Goal: Task Accomplishment & Management: Complete application form

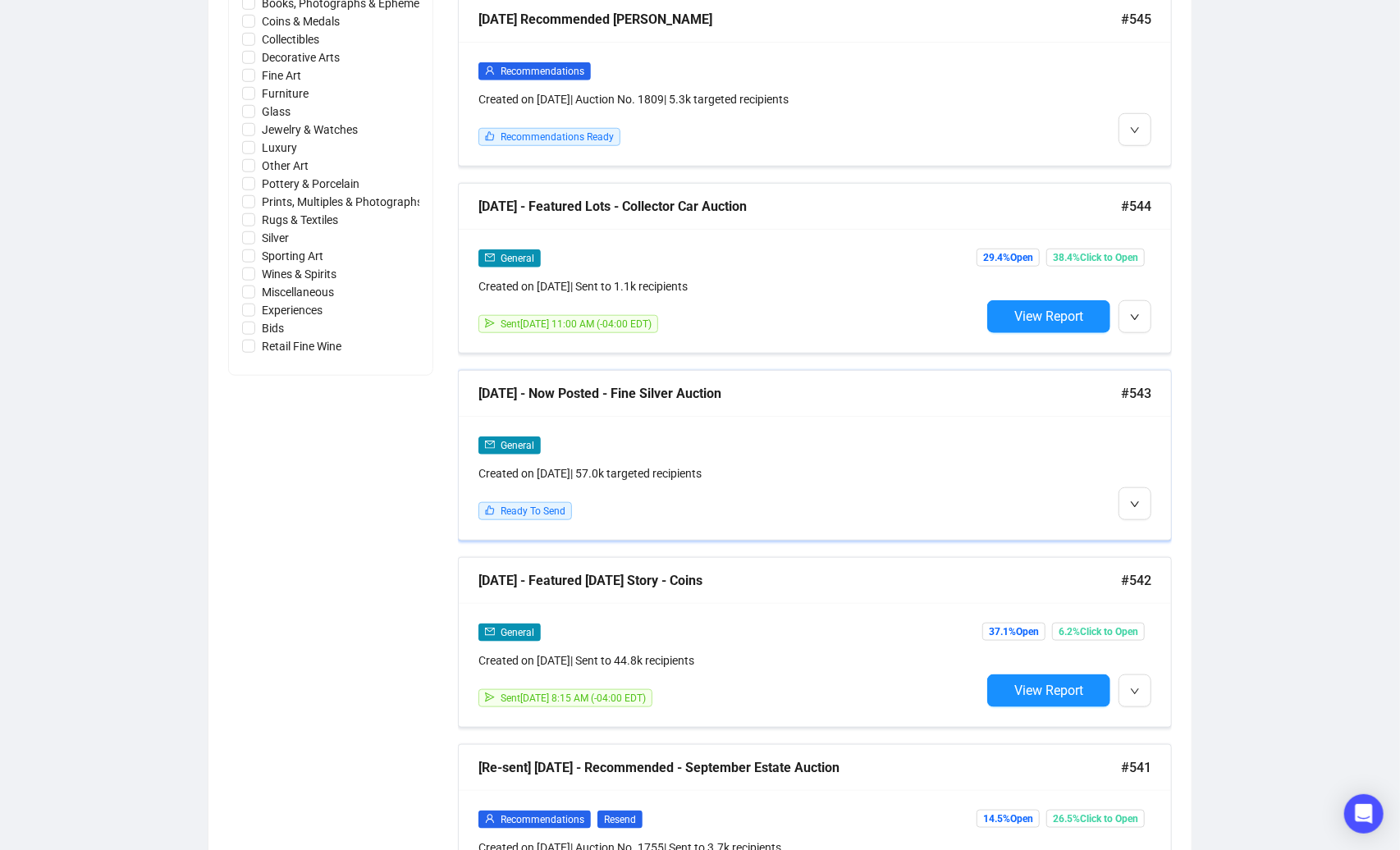
scroll to position [868, 0]
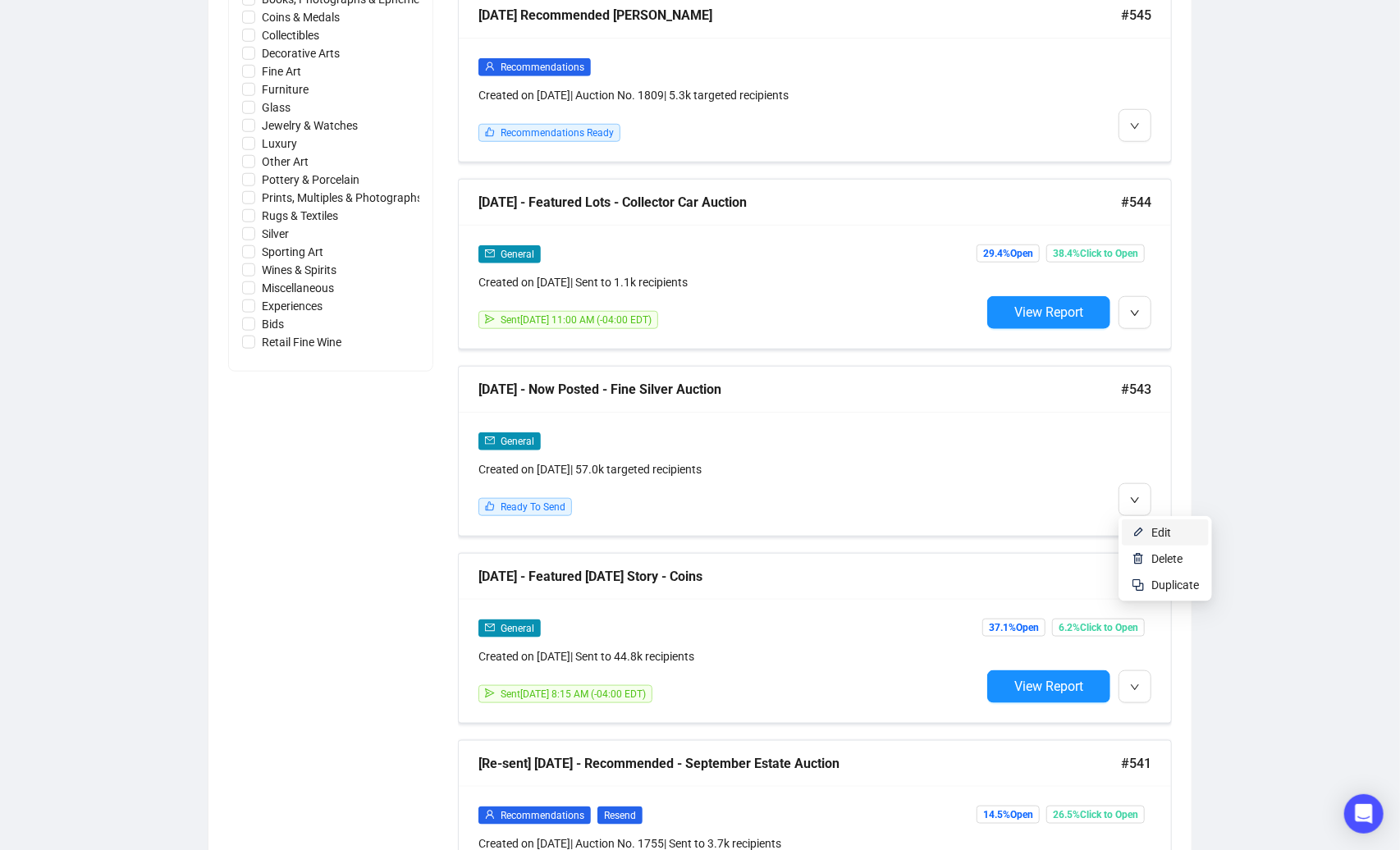
click at [1151, 526] on li "Edit" at bounding box center [1165, 533] width 87 height 26
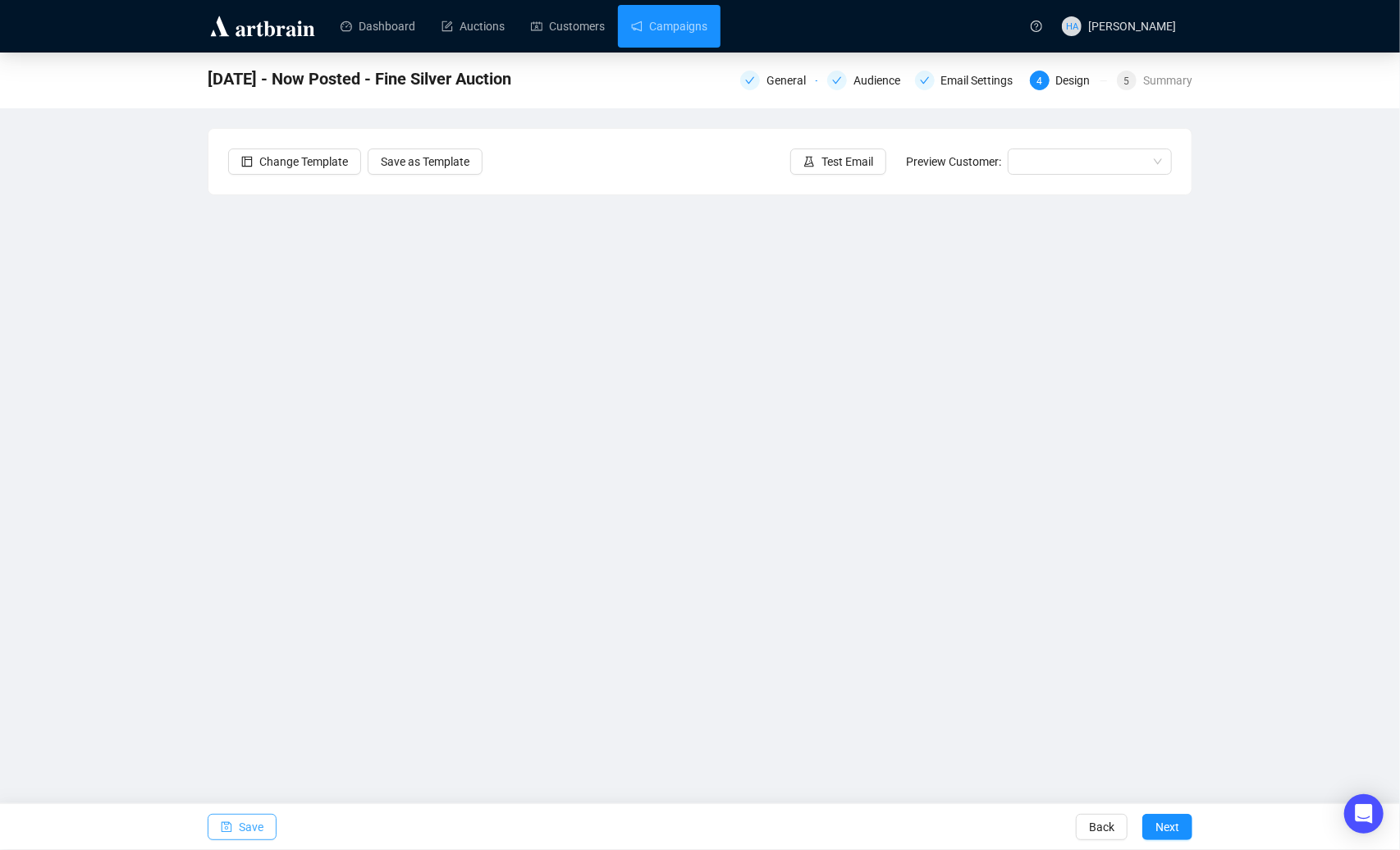
click at [259, 827] on span "Save" at bounding box center [252, 827] width 25 height 46
click at [1165, 823] on span "Next" at bounding box center [1167, 827] width 24 height 46
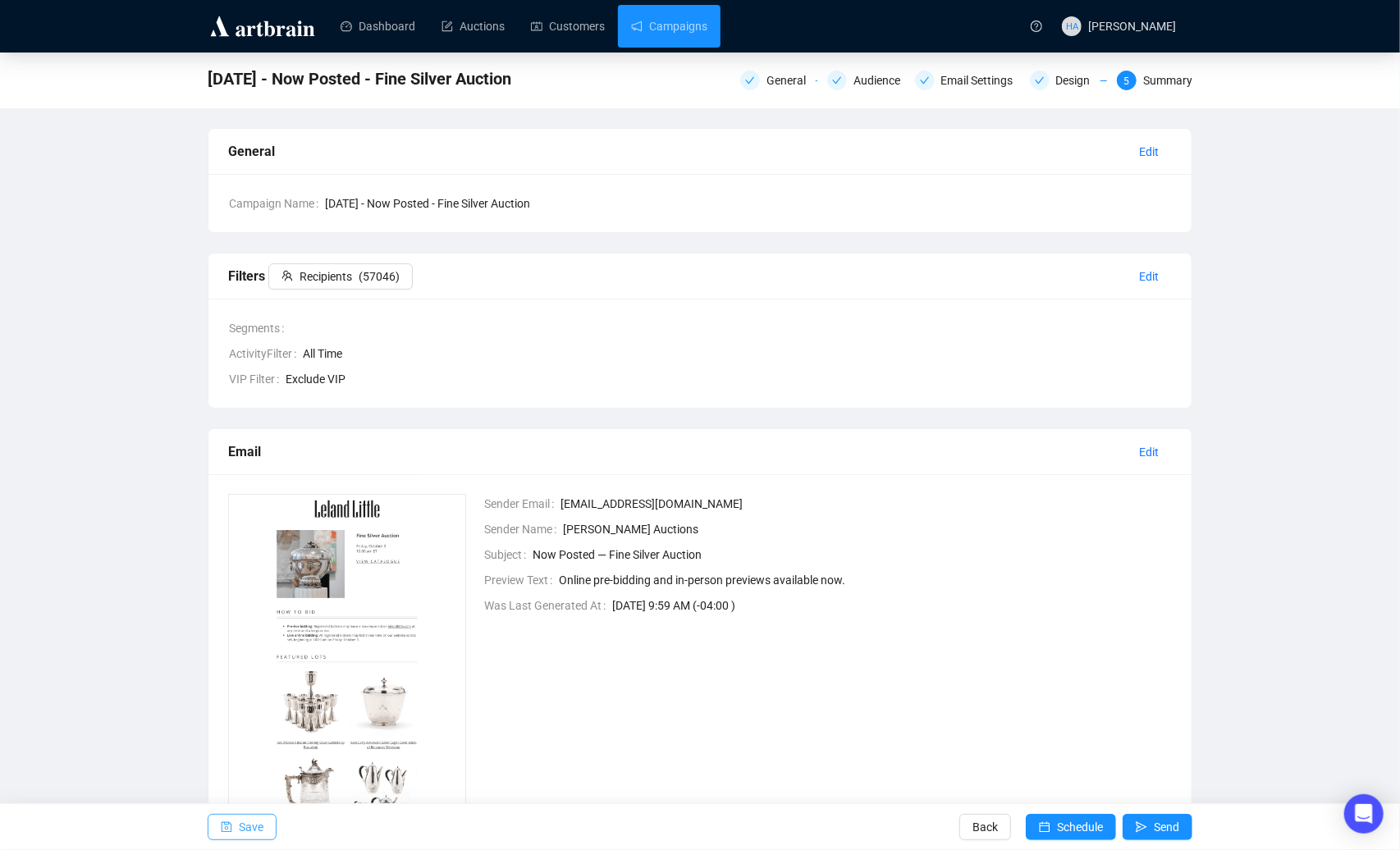
click at [263, 831] on span "Save" at bounding box center [252, 827] width 25 height 46
click at [1160, 825] on span "Send" at bounding box center [1166, 827] width 26 height 46
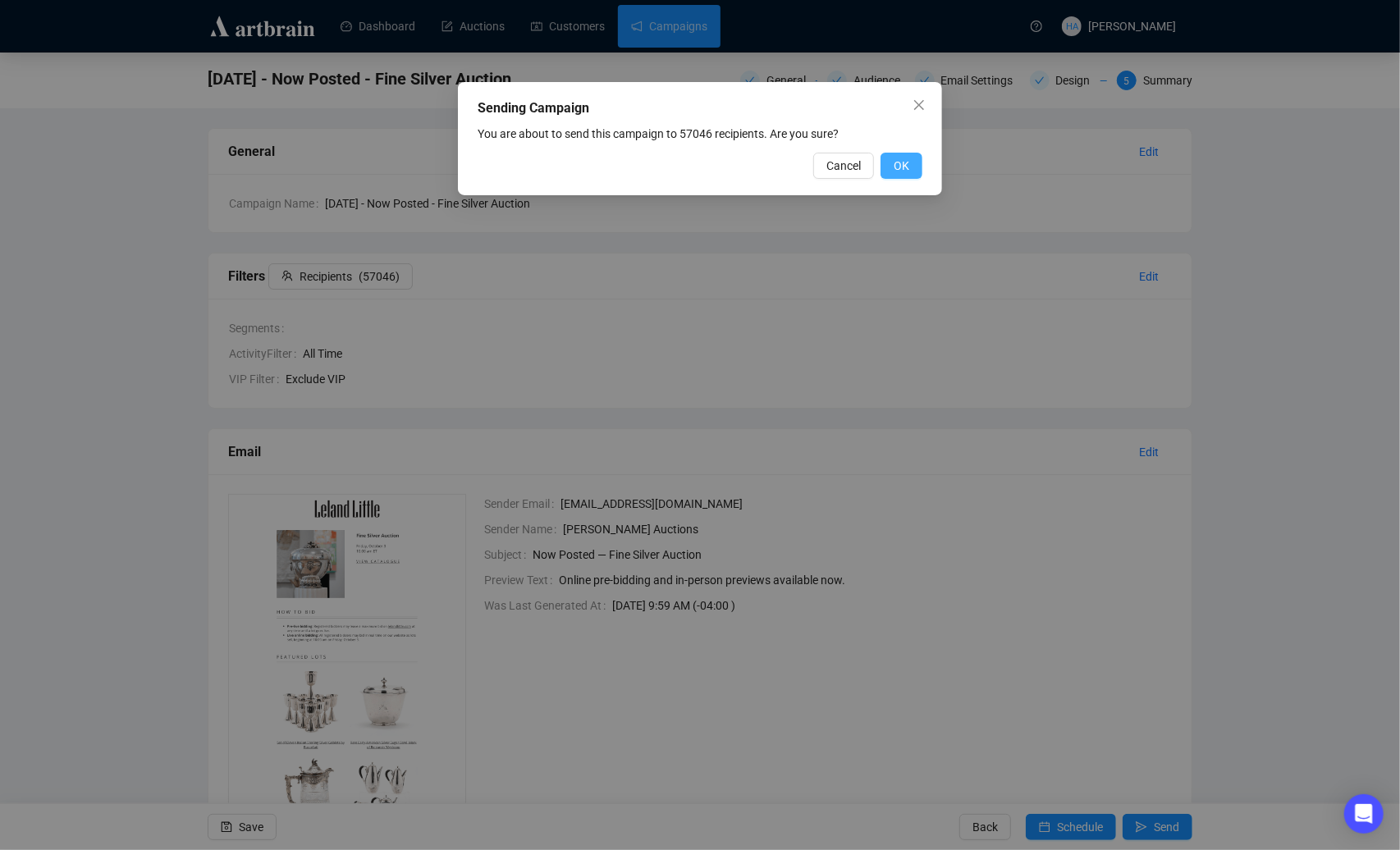
click at [905, 163] on span "OK" at bounding box center [902, 165] width 16 height 18
